Goal: Task Accomplishment & Management: Manage account settings

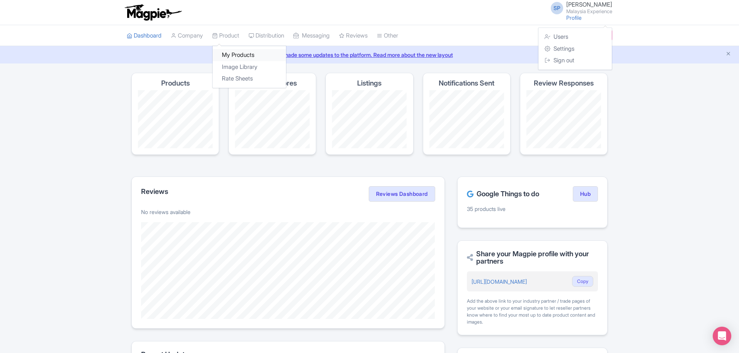
click at [232, 58] on link "My Products" at bounding box center [249, 55] width 73 height 12
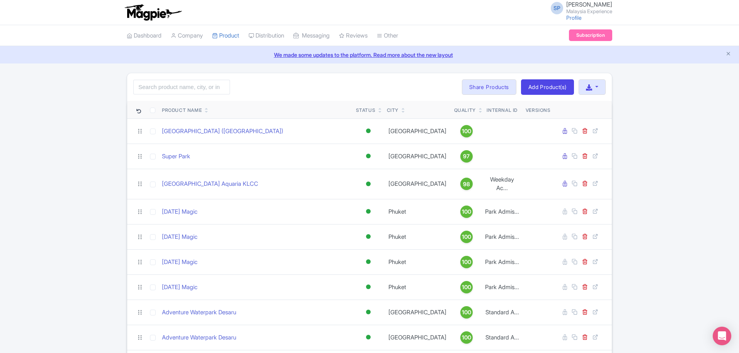
click at [566, 5] on span "[PERSON_NAME]" at bounding box center [589, 4] width 46 height 7
click at [556, 55] on link "Sign out" at bounding box center [575, 61] width 73 height 12
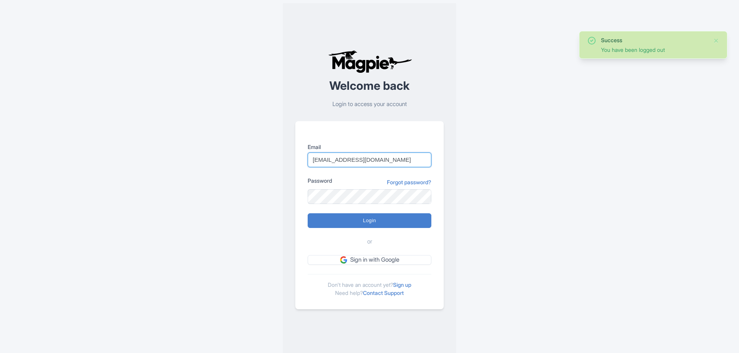
click at [394, 158] on input "support@malaysia-experience.com" at bounding box center [370, 159] width 124 height 15
type input "imshanmohamed@gmail.com"
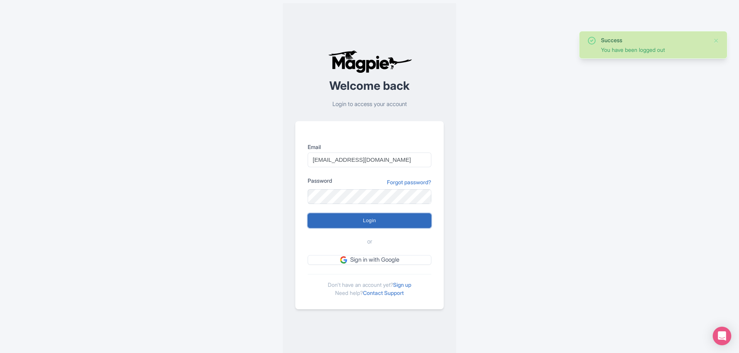
click at [379, 220] on input "Login" at bounding box center [370, 220] width 124 height 15
type input "Logging in..."
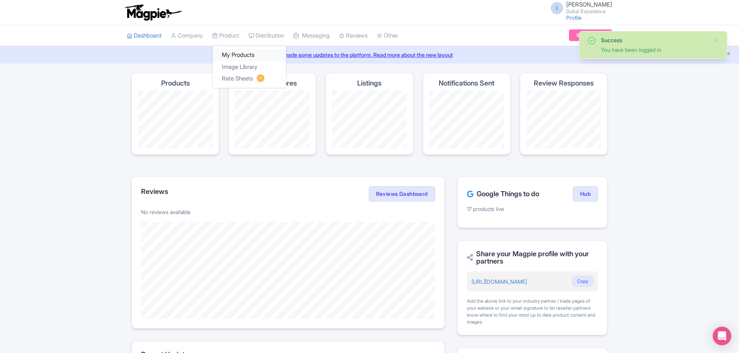
click at [238, 55] on link "My Products" at bounding box center [249, 55] width 73 height 12
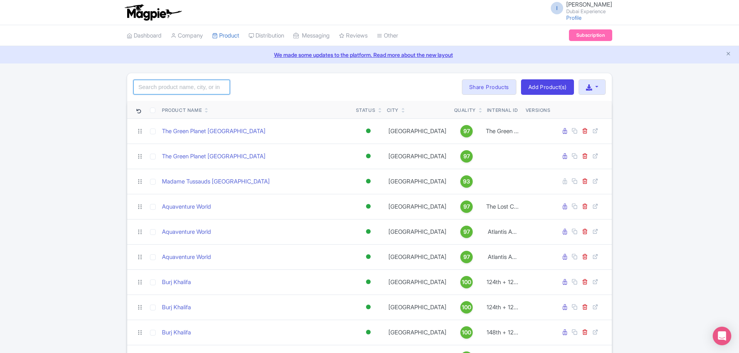
click at [172, 91] on input "search" at bounding box center [181, 87] width 97 height 15
type input "aya"
click button "Search" at bounding box center [0, 0] width 0 height 0
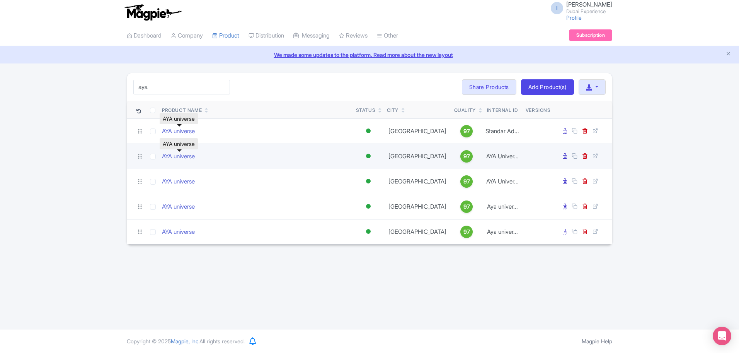
click at [186, 153] on link "AYA universe" at bounding box center [178, 156] width 33 height 9
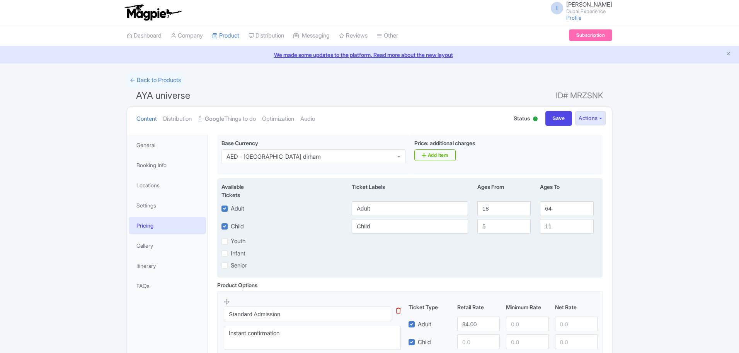
scroll to position [99, 0]
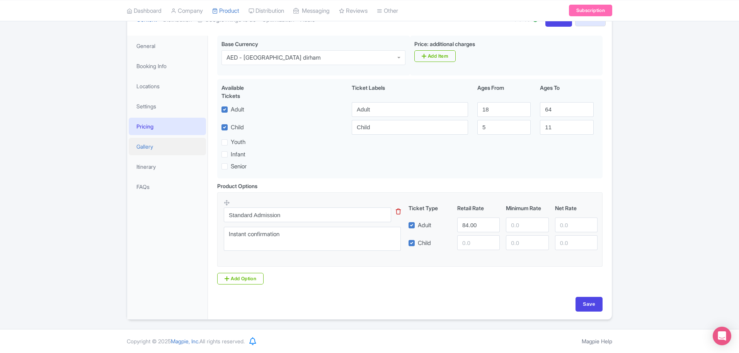
click at [150, 152] on link "Gallery" at bounding box center [167, 146] width 77 height 17
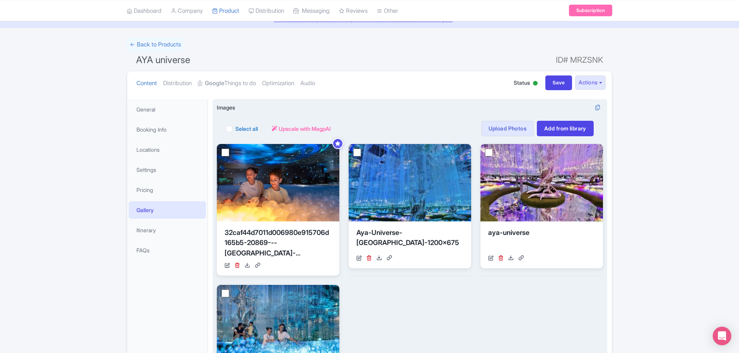
scroll to position [97, 0]
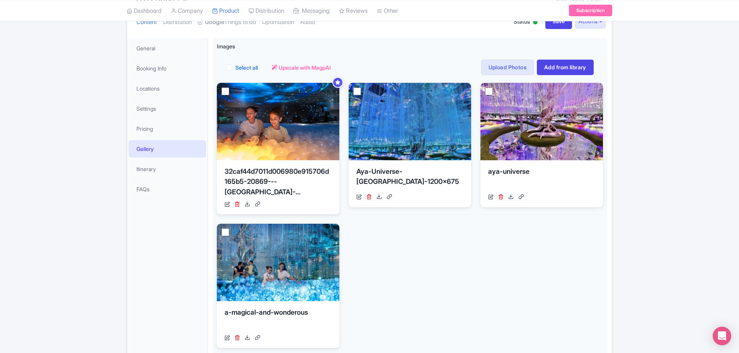
click at [162, 78] on li "Locations" at bounding box center [167, 88] width 80 height 20
click at [155, 88] on link "Locations" at bounding box center [167, 88] width 77 height 17
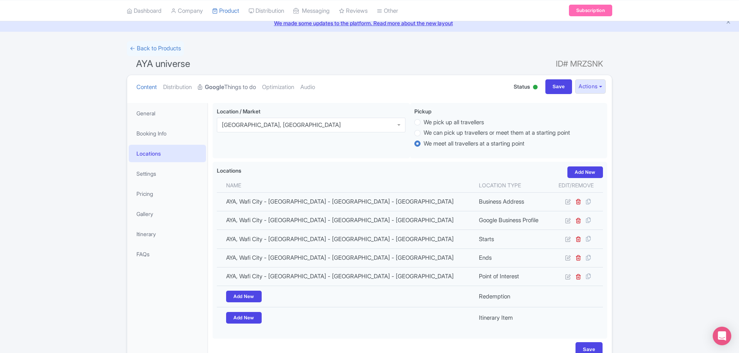
scroll to position [0, 0]
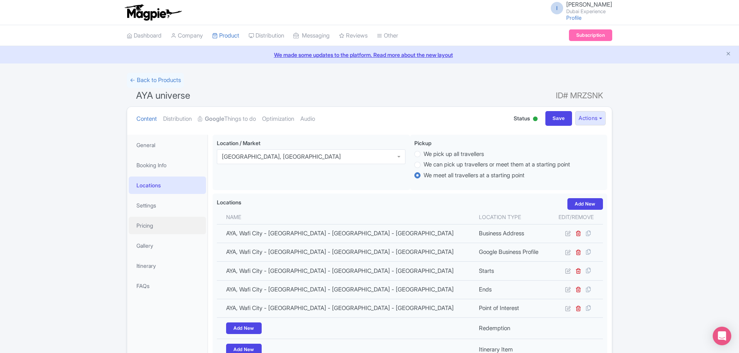
click at [161, 217] on link "Pricing" at bounding box center [167, 225] width 77 height 17
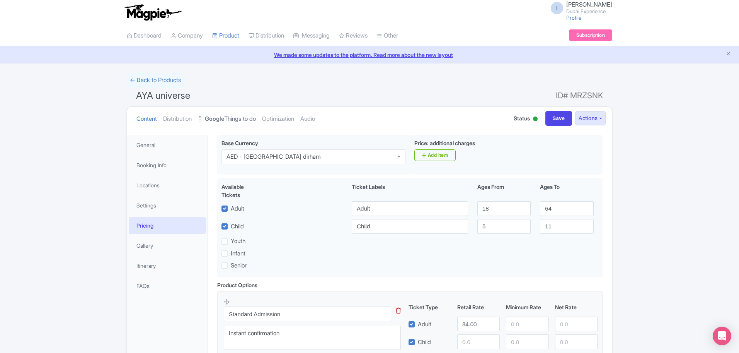
click at [234, 116] on link "Google Things to do" at bounding box center [227, 119] width 58 height 24
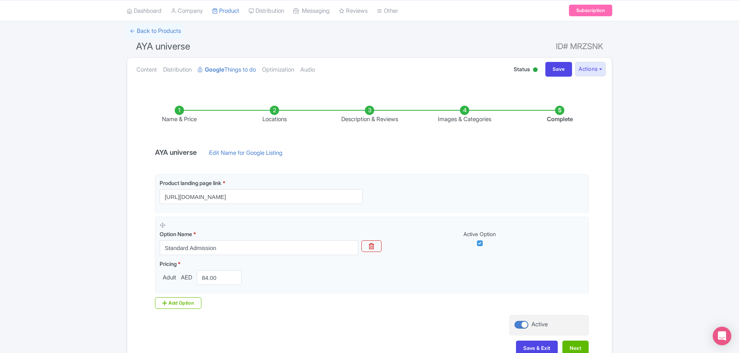
scroll to position [97, 0]
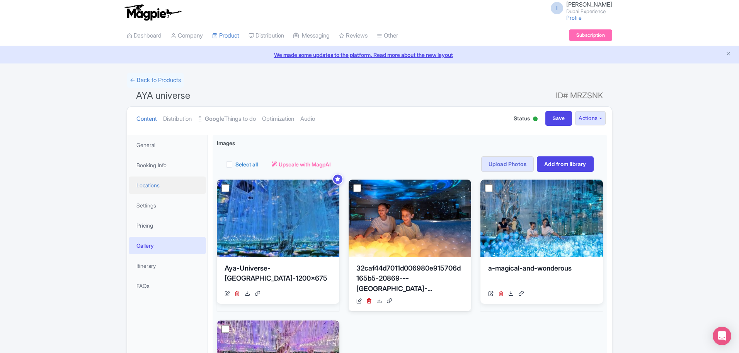
click at [142, 181] on link "Locations" at bounding box center [167, 184] width 77 height 17
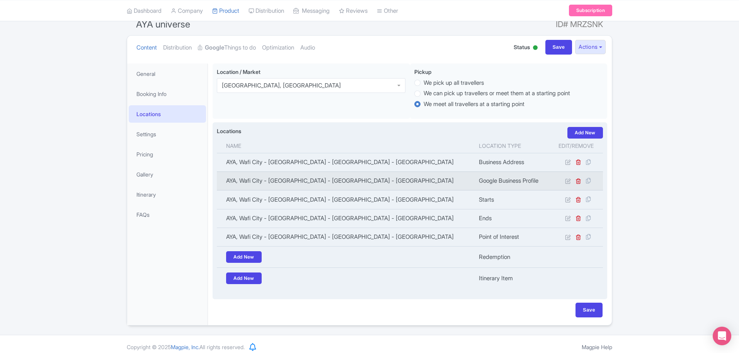
scroll to position [77, 0]
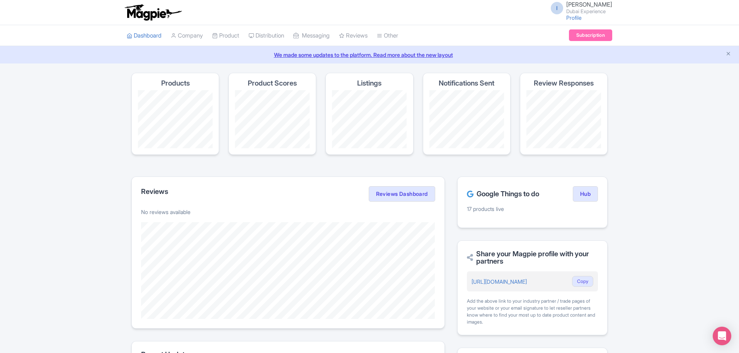
click at [579, 12] on small "Dubai Experience" at bounding box center [589, 11] width 46 height 5
click at [562, 57] on link "Sign out" at bounding box center [575, 61] width 73 height 12
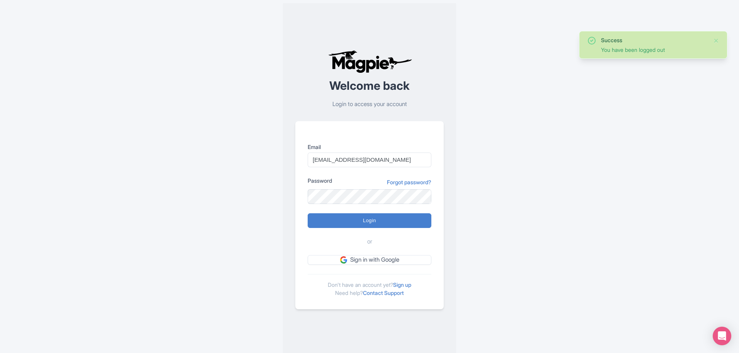
type input "[EMAIL_ADDRESS][DOMAIN_NAME]"
click at [391, 225] on input "Login" at bounding box center [370, 220] width 124 height 15
type input "Logging in..."
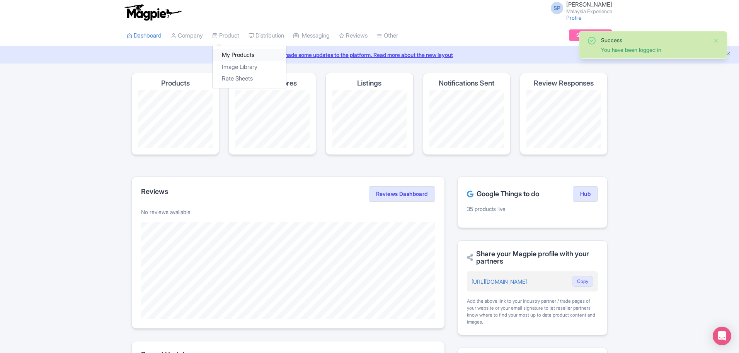
click at [241, 59] on link "My Products" at bounding box center [249, 55] width 73 height 12
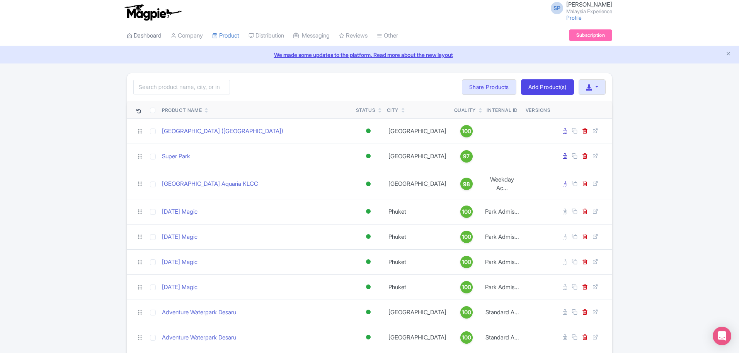
click at [143, 34] on link "Dashboard" at bounding box center [144, 35] width 35 height 21
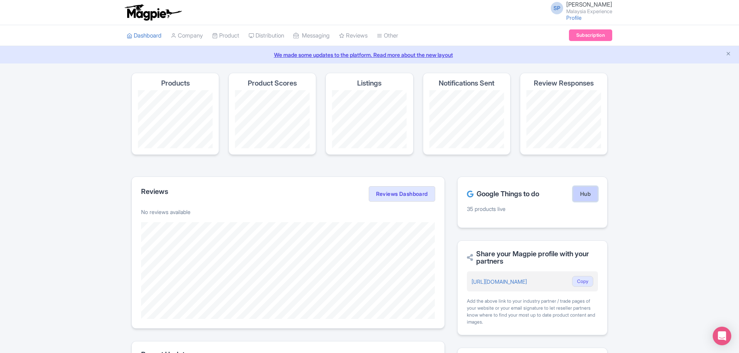
click at [588, 196] on link "Hub" at bounding box center [585, 193] width 25 height 15
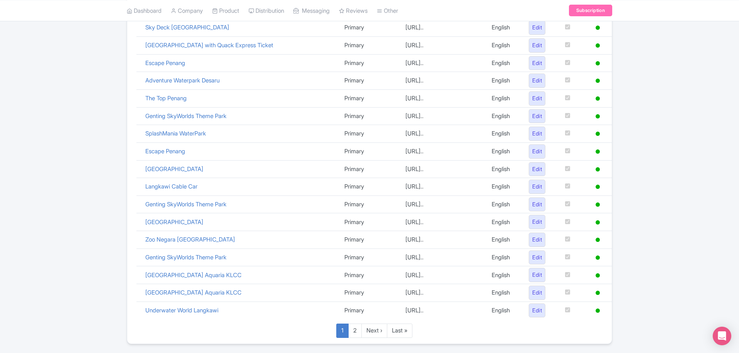
scroll to position [314, 0]
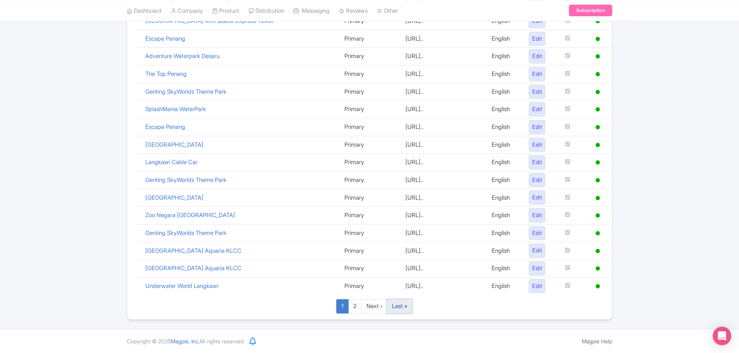
click at [412, 302] on link "Last »" at bounding box center [400, 306] width 26 height 14
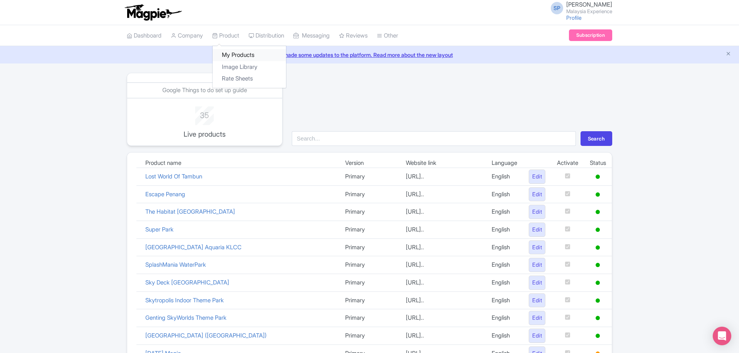
click at [238, 51] on link "My Products" at bounding box center [249, 55] width 73 height 12
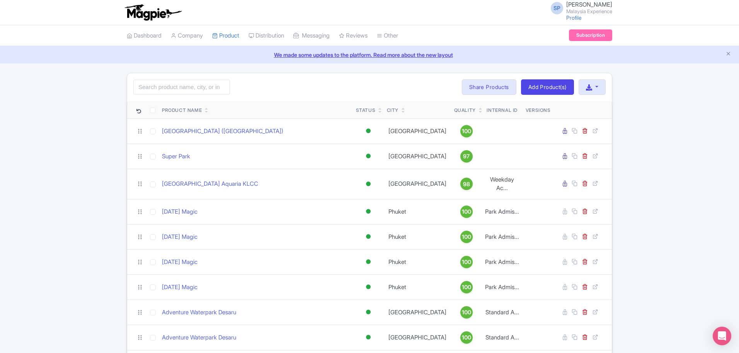
drag, startPoint x: 160, startPoint y: 97, endPoint x: 164, endPoint y: 85, distance: 12.6
click at [160, 97] on div "Search Bulk Actions [GEOGRAPHIC_DATA] Add to Collection Share Products Add to C…" at bounding box center [369, 87] width 485 height 28
click at [164, 84] on input "search" at bounding box center [181, 87] width 97 height 15
type input "aquaria"
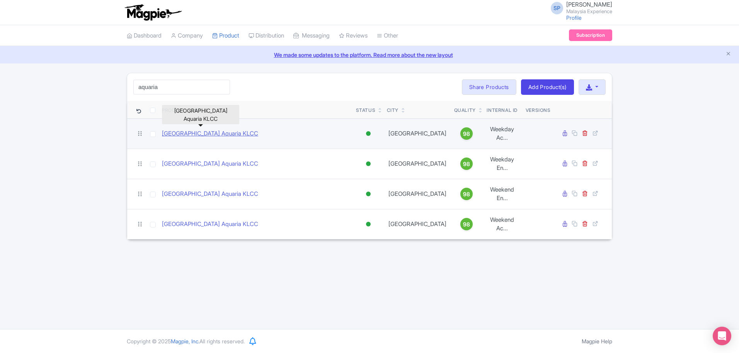
click at [207, 132] on link "[GEOGRAPHIC_DATA] Aquaria KLCC" at bounding box center [210, 133] width 96 height 9
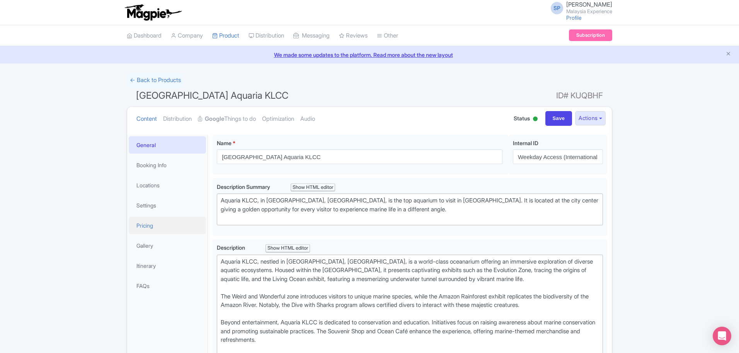
click at [150, 226] on link "Pricing" at bounding box center [167, 225] width 77 height 17
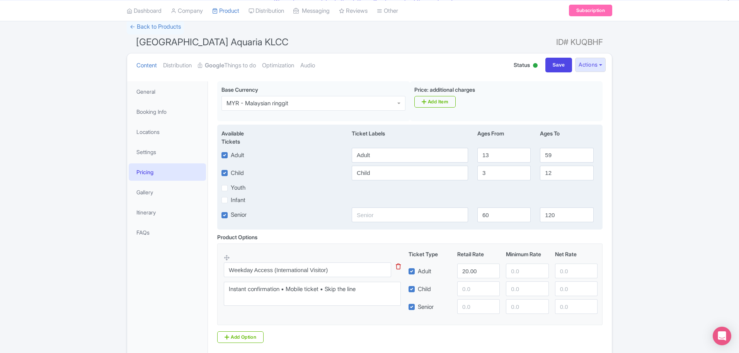
scroll to position [112, 0]
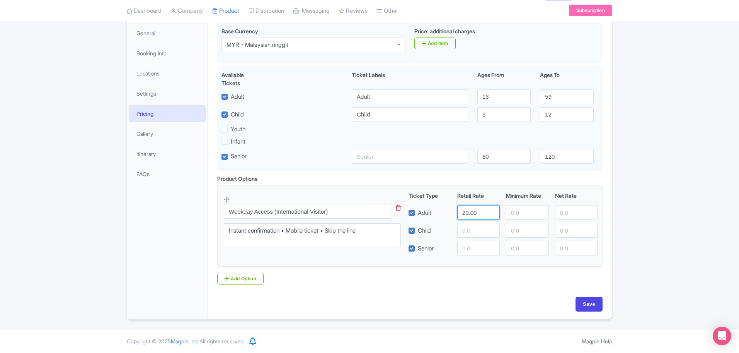
drag, startPoint x: 476, startPoint y: 210, endPoint x: 369, endPoint y: 209, distance: 107.5
click at [369, 209] on div "Weekday Access (International Visitor) This tip has not data. Code: tip_option_…" at bounding box center [410, 223] width 372 height 64
type input "15"
click at [595, 300] on input "Save" at bounding box center [589, 304] width 27 height 15
type input "Saving..."
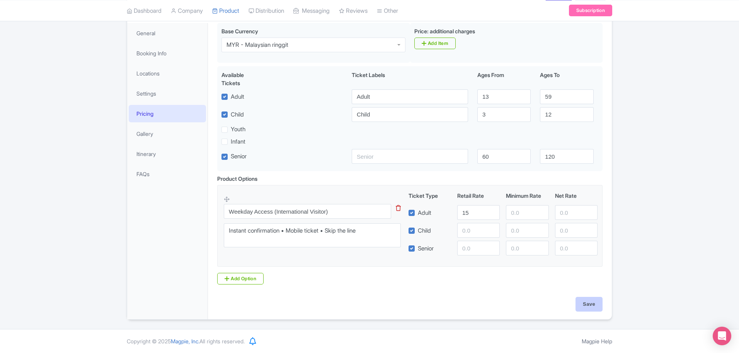
type input "Saving..."
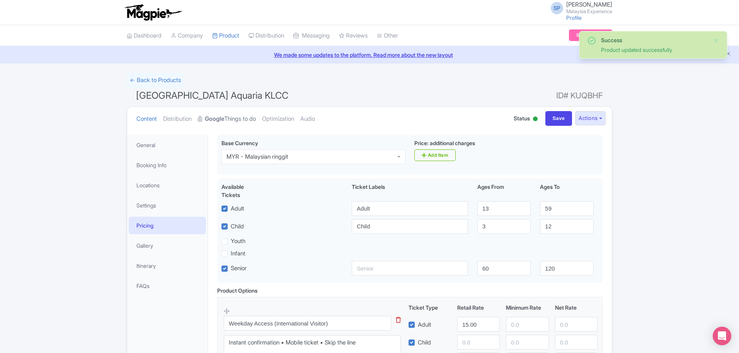
click at [243, 116] on link "Google Things to do" at bounding box center [227, 119] width 58 height 24
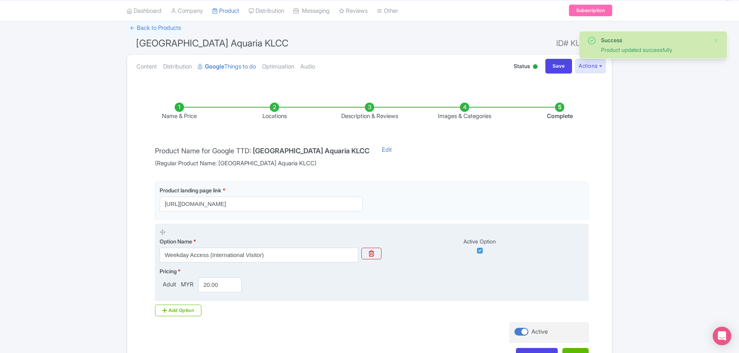
scroll to position [108, 0]
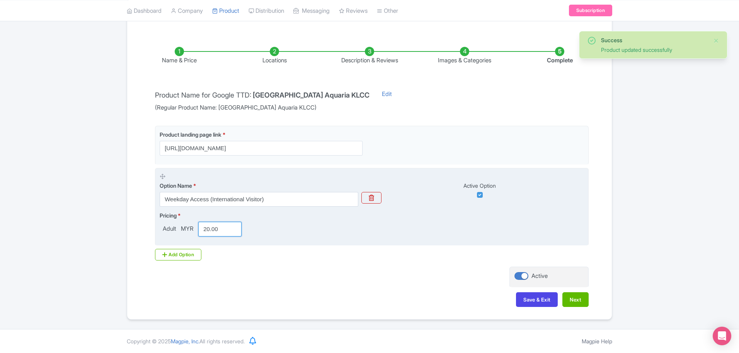
drag, startPoint x: 217, startPoint y: 227, endPoint x: 224, endPoint y: 228, distance: 7.4
click at [222, 228] on input "20.00" at bounding box center [219, 229] width 43 height 15
click at [216, 229] on input "20.00" at bounding box center [219, 229] width 43 height 15
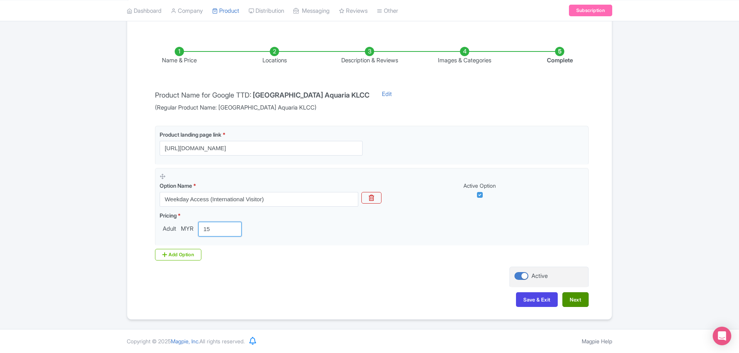
type input "15"
click at [568, 299] on button "Next" at bounding box center [576, 299] width 26 height 15
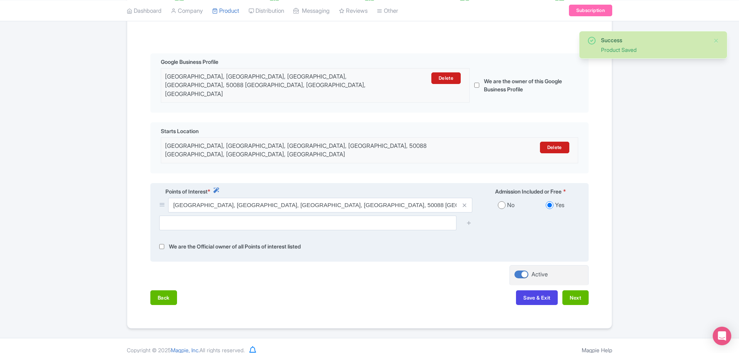
scroll to position [158, 0]
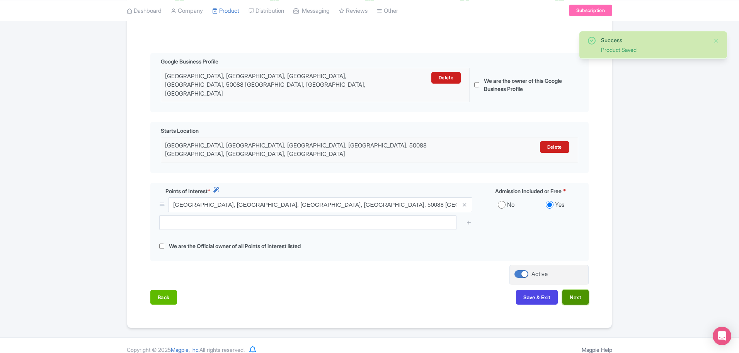
click at [564, 290] on button "Next" at bounding box center [576, 297] width 26 height 15
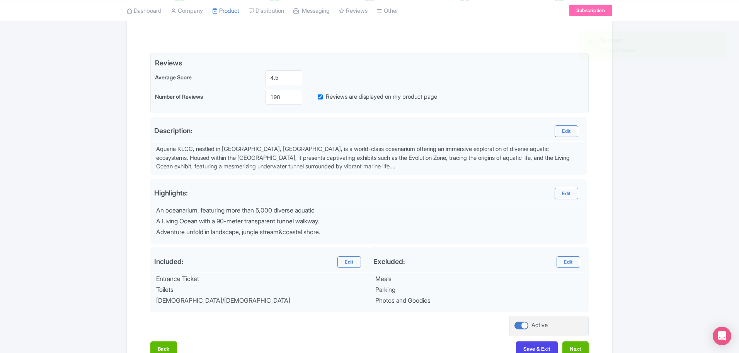
scroll to position [207, 0]
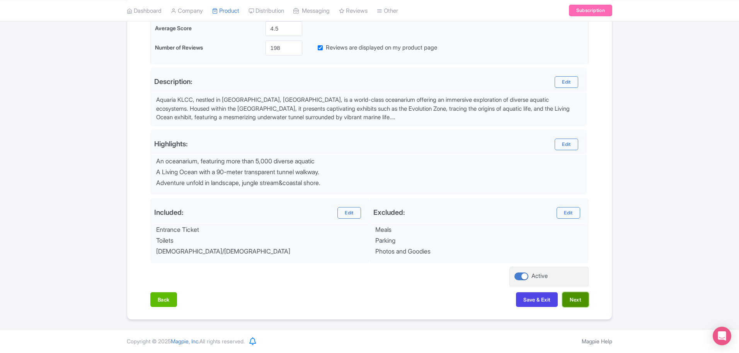
click at [576, 302] on button "Next" at bounding box center [576, 299] width 26 height 15
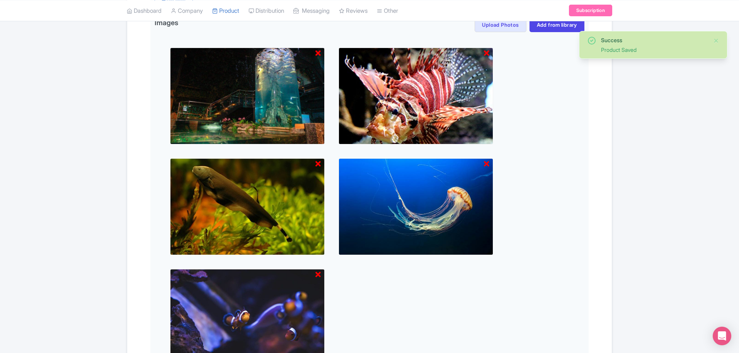
scroll to position [377, 0]
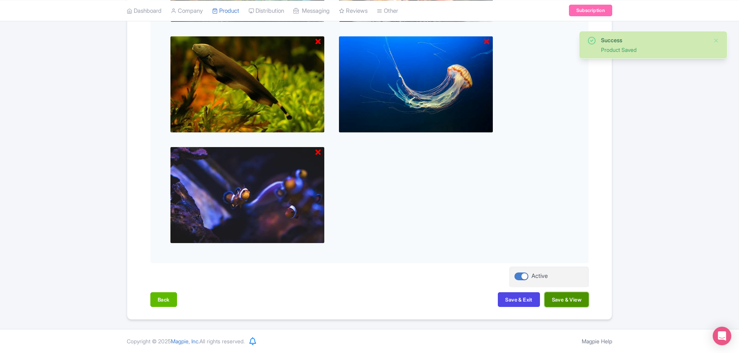
click at [581, 301] on button "Save & View" at bounding box center [567, 299] width 44 height 15
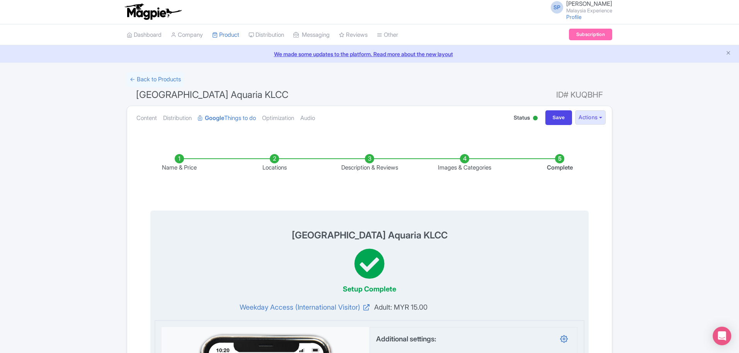
scroll to position [0, 0]
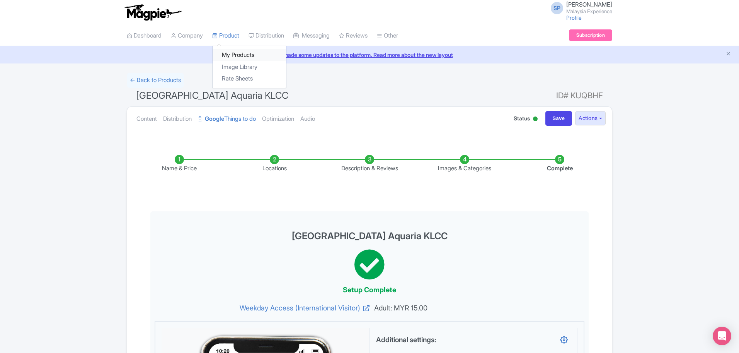
click at [240, 55] on link "My Products" at bounding box center [249, 55] width 73 height 12
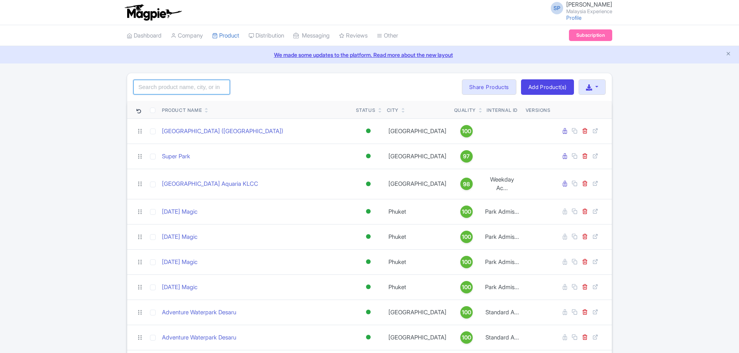
click at [188, 88] on input "search" at bounding box center [181, 87] width 97 height 15
click button "Search" at bounding box center [0, 0] width 0 height 0
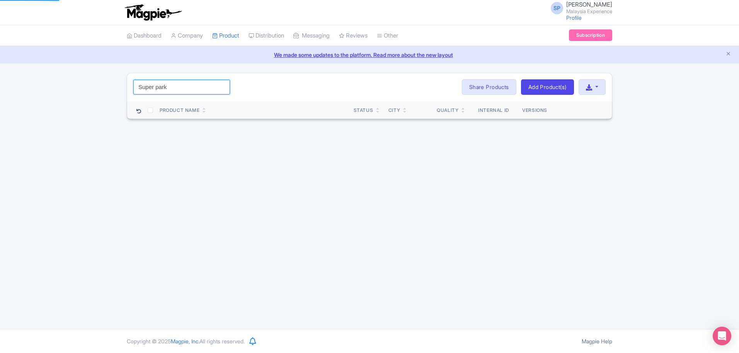
click button "Search" at bounding box center [0, 0] width 0 height 0
type input "Super"
click button "Search" at bounding box center [0, 0] width 0 height 0
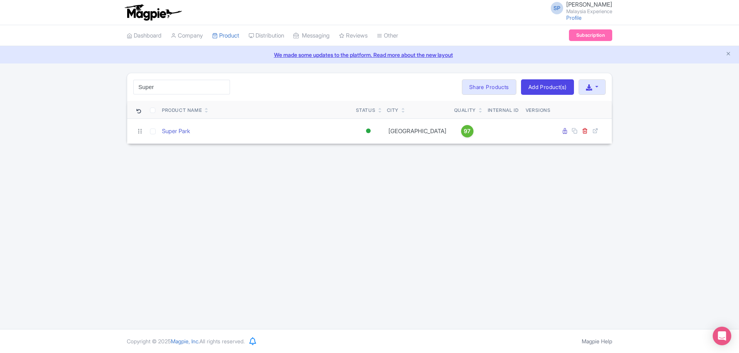
drag, startPoint x: 515, startPoint y: 260, endPoint x: 501, endPoint y: 255, distance: 15.2
click at [515, 261] on div "SP SOORIA PRAKASH SUNDER Malaysia Experience Profile Users Settings Sign out Da…" at bounding box center [369, 164] width 739 height 329
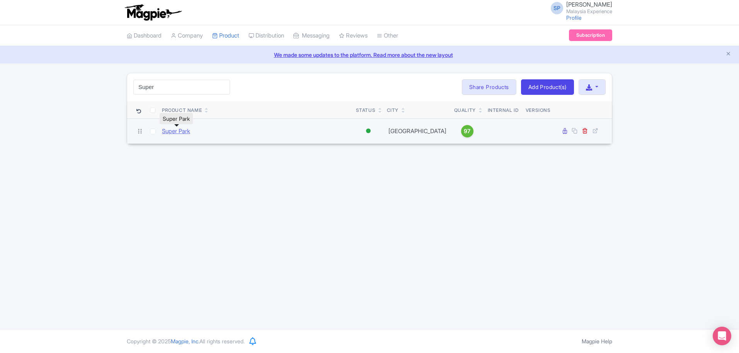
click at [177, 130] on link "Super Park" at bounding box center [176, 131] width 28 height 9
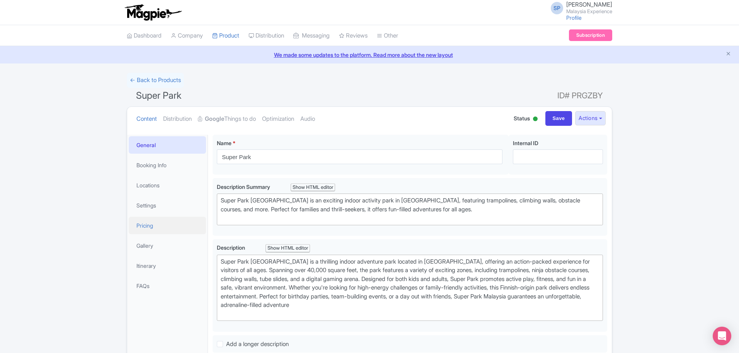
click at [160, 225] on link "Pricing" at bounding box center [167, 225] width 77 height 17
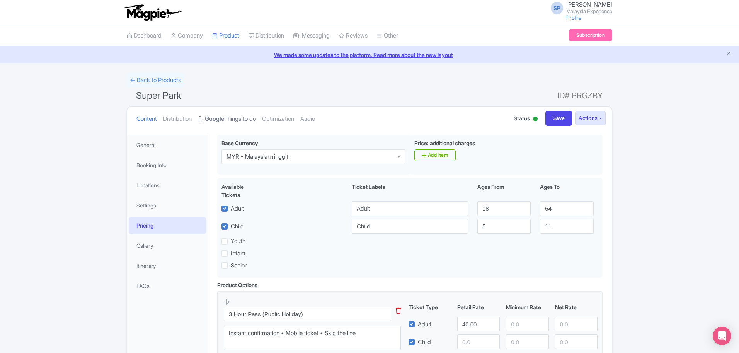
click at [229, 115] on link "Google Things to do" at bounding box center [227, 119] width 58 height 24
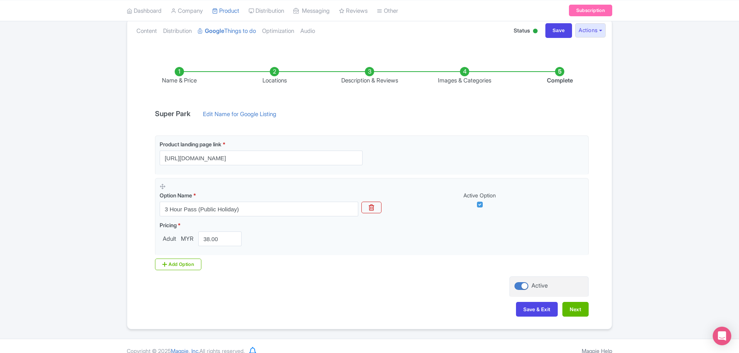
scroll to position [97, 0]
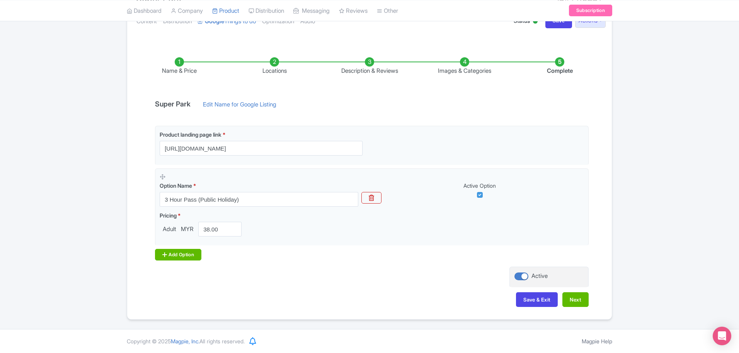
click at [169, 254] on div "Add Option" at bounding box center [178, 255] width 46 height 12
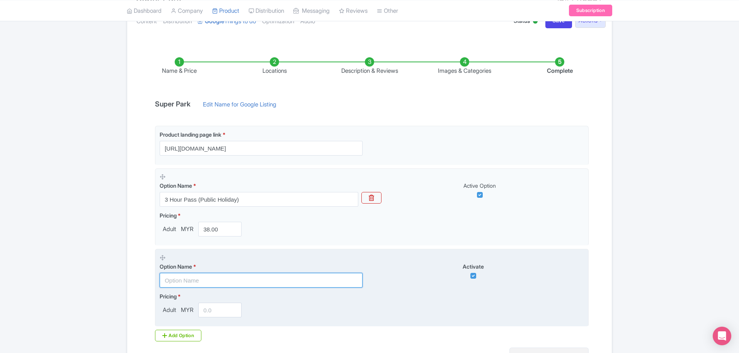
click at [202, 278] on input "text" at bounding box center [261, 280] width 203 height 15
paste input "3 Hour Pass (Normal Weekday/Weekend/School Holiday)"
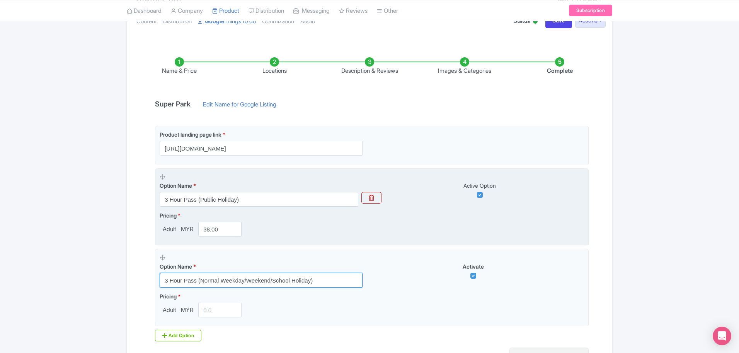
type input "3 Hour Pass (Normal Weekday/Weekend/School Holiday)"
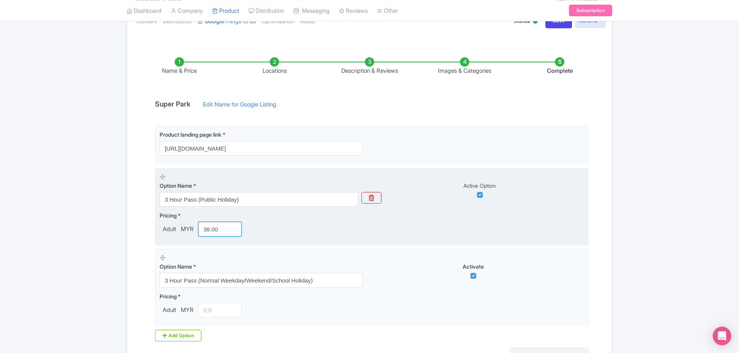
drag, startPoint x: 219, startPoint y: 227, endPoint x: 197, endPoint y: 229, distance: 22.5
click at [197, 229] on div "38.00" at bounding box center [219, 229] width 49 height 15
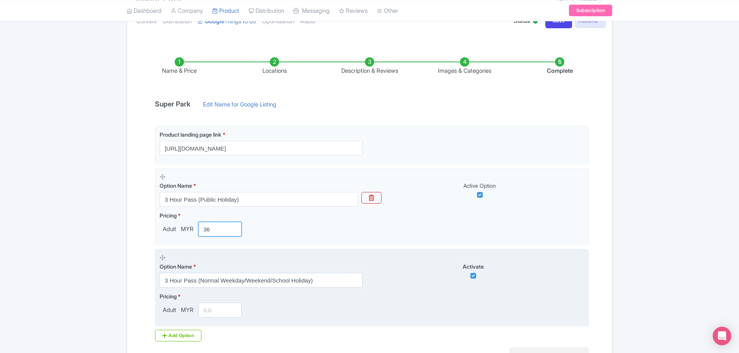
type input "36"
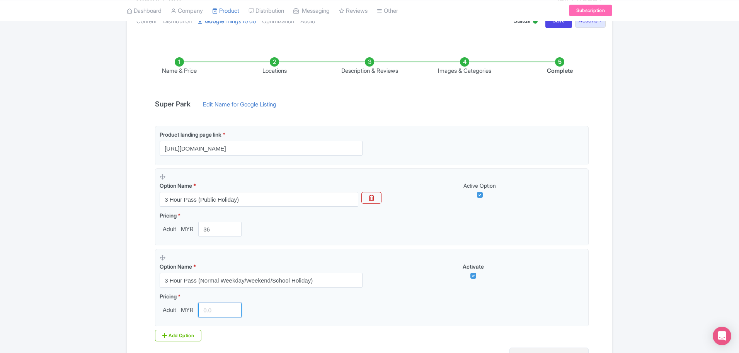
drag, startPoint x: 224, startPoint y: 309, endPoint x: 89, endPoint y: 302, distance: 135.5
click at [90, 303] on div "← Back to Products Super Park ID# PRGZBY Content Distribution Google Things to …" at bounding box center [369, 187] width 739 height 425
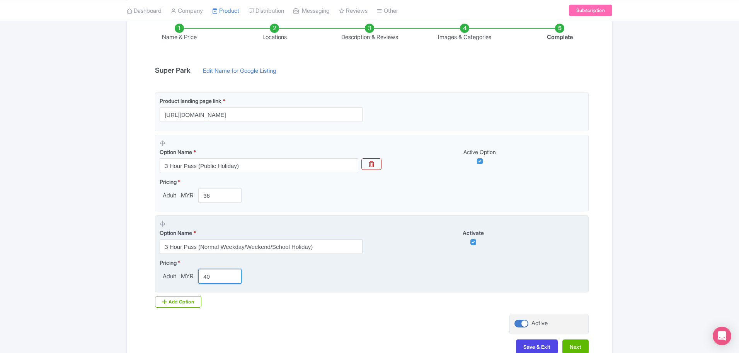
scroll to position [178, 0]
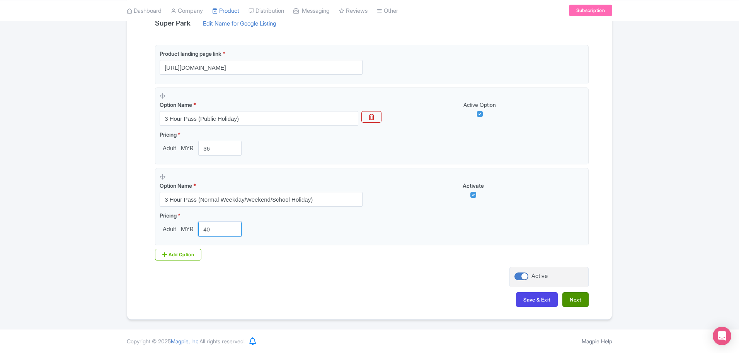
type input "40"
click at [578, 298] on button "Next" at bounding box center [576, 299] width 26 height 15
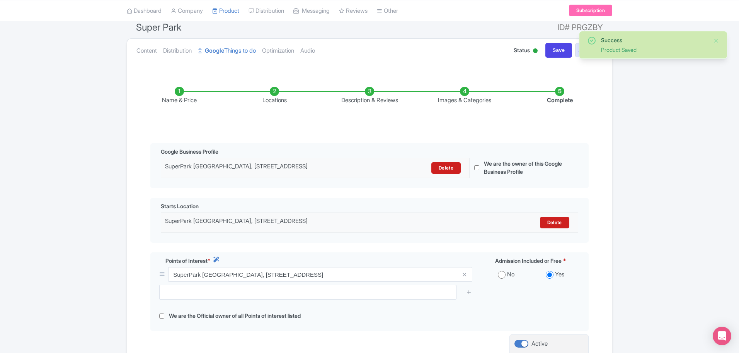
scroll to position [158, 0]
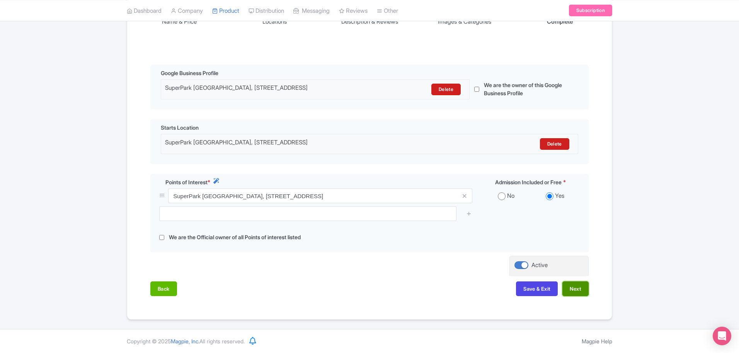
click at [584, 290] on button "Next" at bounding box center [576, 288] width 26 height 15
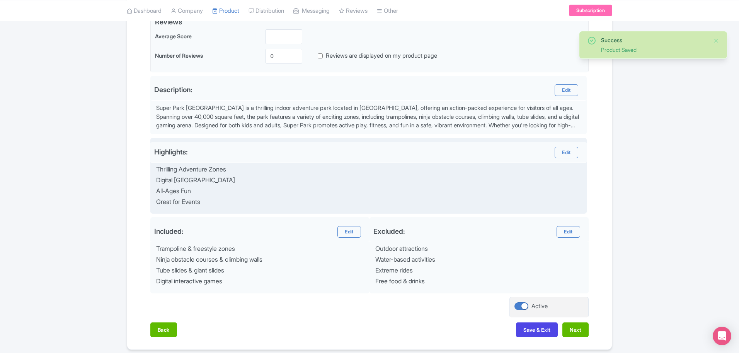
scroll to position [229, 0]
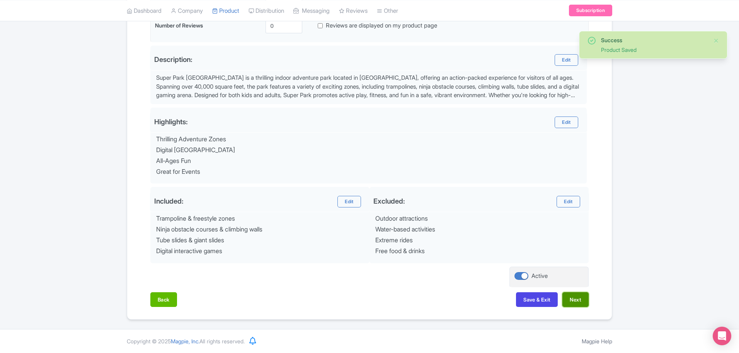
click at [570, 302] on button "Next" at bounding box center [576, 299] width 26 height 15
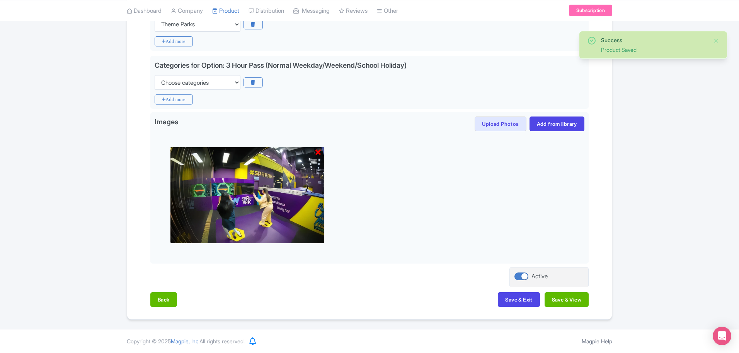
scroll to position [213, 0]
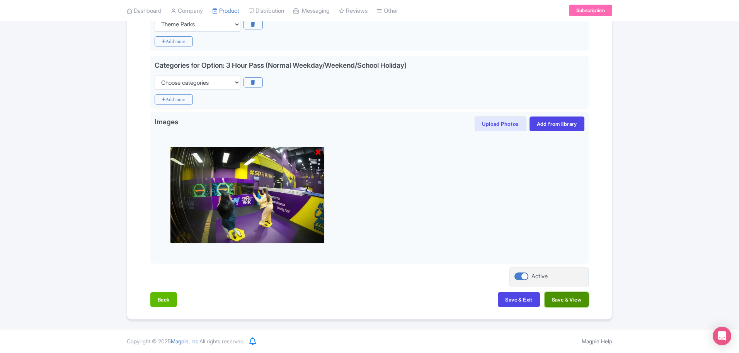
click at [554, 302] on button "Save & View" at bounding box center [567, 299] width 44 height 15
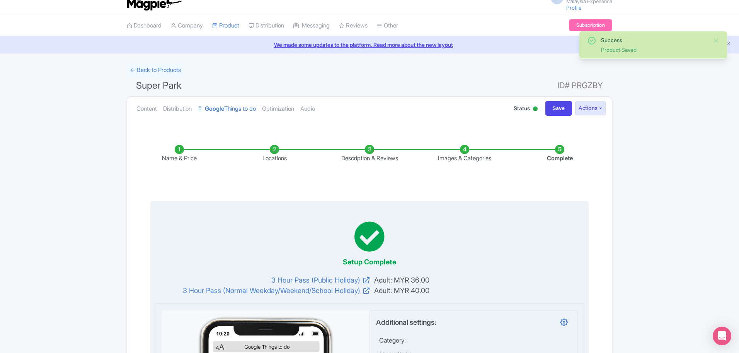
scroll to position [0, 0]
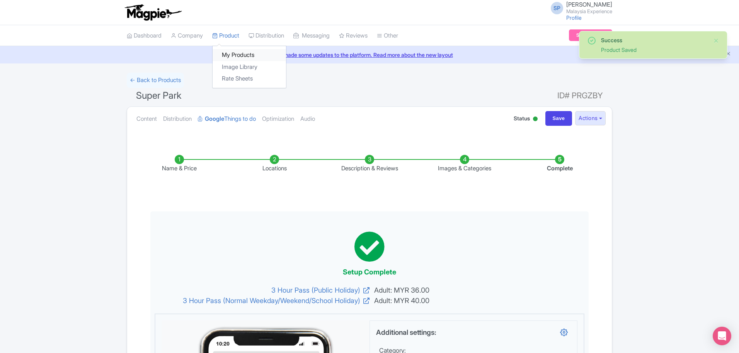
click at [233, 58] on link "My Products" at bounding box center [249, 55] width 73 height 12
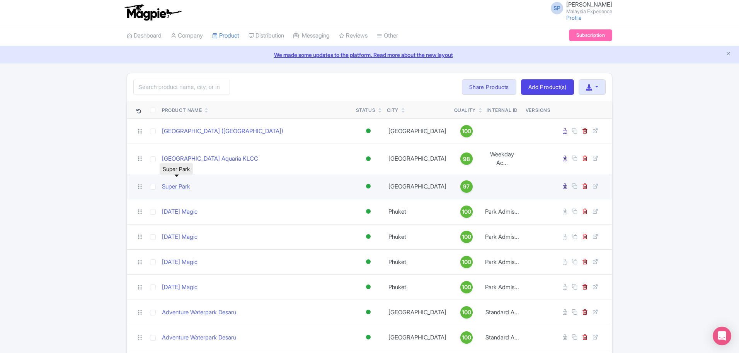
click at [183, 182] on link "Super Park" at bounding box center [176, 186] width 28 height 9
